Goal: Answer question/provide support: Share knowledge or assist other users

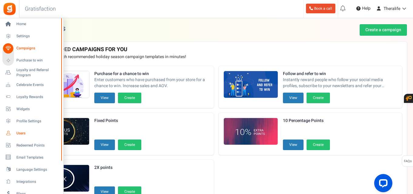
click at [22, 132] on span "Users" at bounding box center [37, 133] width 42 height 5
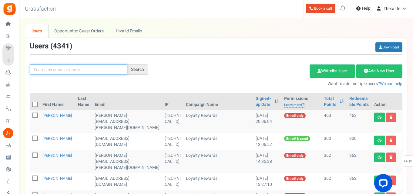
click at [82, 71] on input "text" at bounding box center [79, 70] width 98 height 10
type input "fenwick"
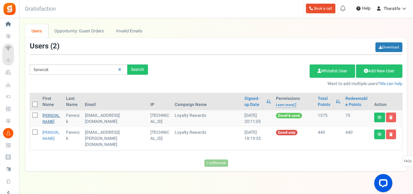
click at [47, 120] on link "[PERSON_NAME]" at bounding box center [51, 119] width 18 height 12
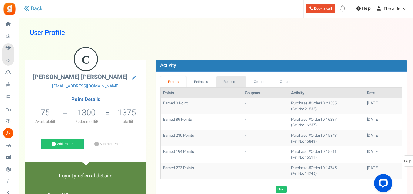
click at [234, 81] on link "Redeems" at bounding box center [231, 81] width 30 height 11
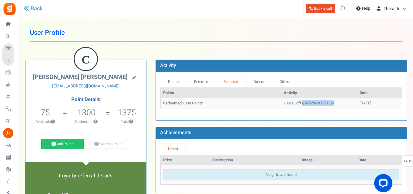
drag, startPoint x: 320, startPoint y: 103, endPoint x: 288, endPoint y: 102, distance: 32.1
click at [288, 102] on td "CA$13 off GRPAYAWX7LHJK" at bounding box center [319, 103] width 76 height 11
copy td "GRPAYAWX7LHJK"
